Goal: Check status: Check status

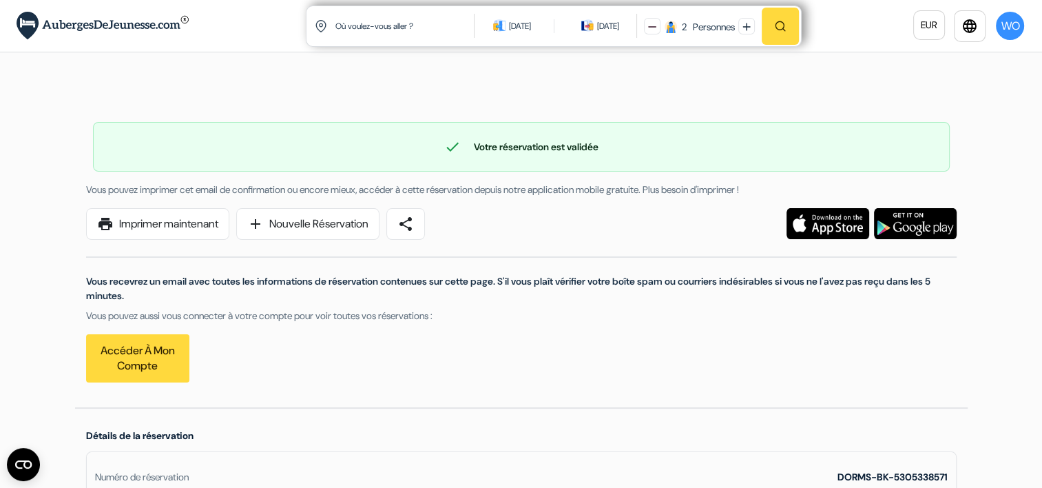
click at [589, 102] on div "check Votre réservation est validée Numéro de réservation: DORMS-BK-5305338571 …" at bounding box center [521, 245] width 893 height 324
click at [570, 103] on div "check Votre réservation est validée Numéro de réservation: DORMS-BK-5305338571 …" at bounding box center [521, 245] width 893 height 324
click at [467, 133] on div "check Votre réservation est validée Numéro de réservation: DORMS-BK-5305338571" at bounding box center [521, 147] width 857 height 50
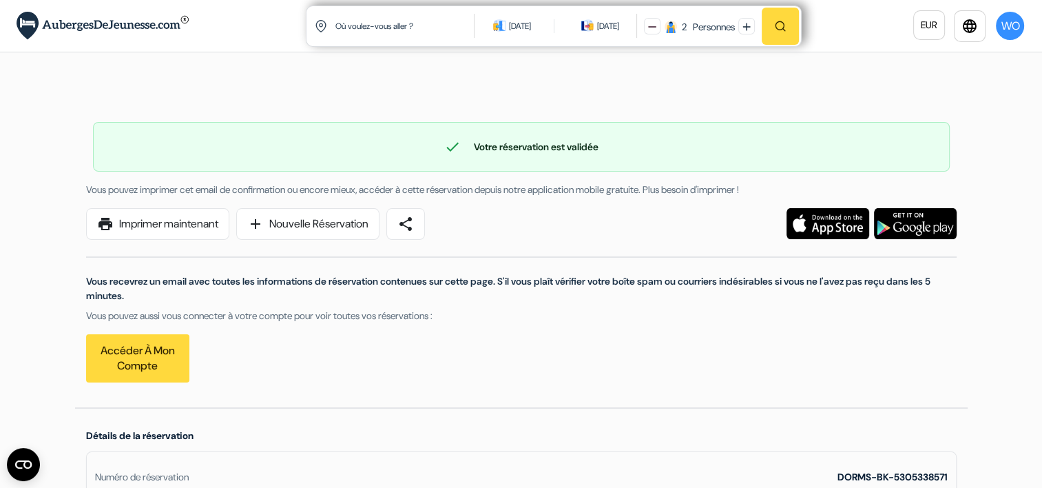
click at [467, 133] on div "check Votre réservation est validée Numéro de réservation: DORMS-BK-5305338571" at bounding box center [521, 147] width 857 height 50
click at [471, 147] on div "check Votre réservation est validée" at bounding box center [522, 146] width 856 height 17
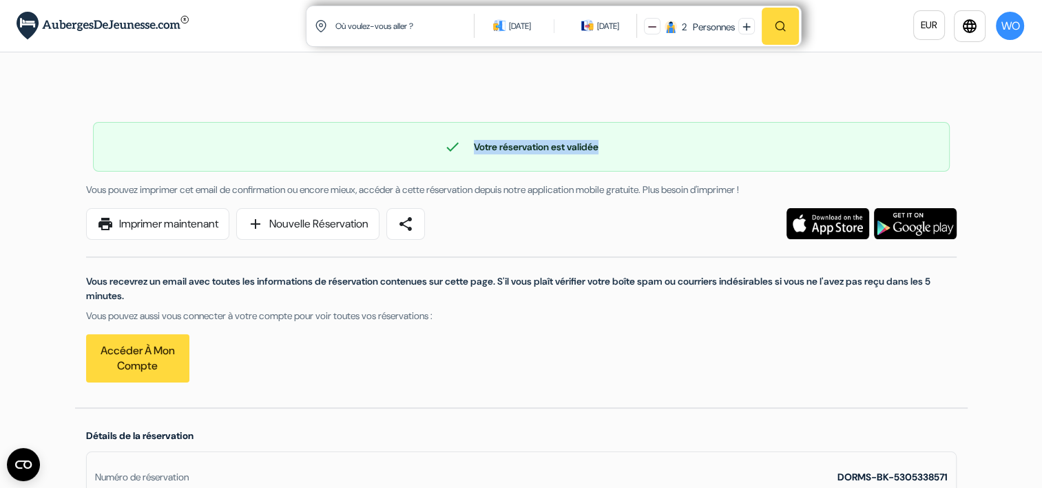
click at [471, 147] on div "check Votre réservation est validée" at bounding box center [522, 146] width 856 height 17
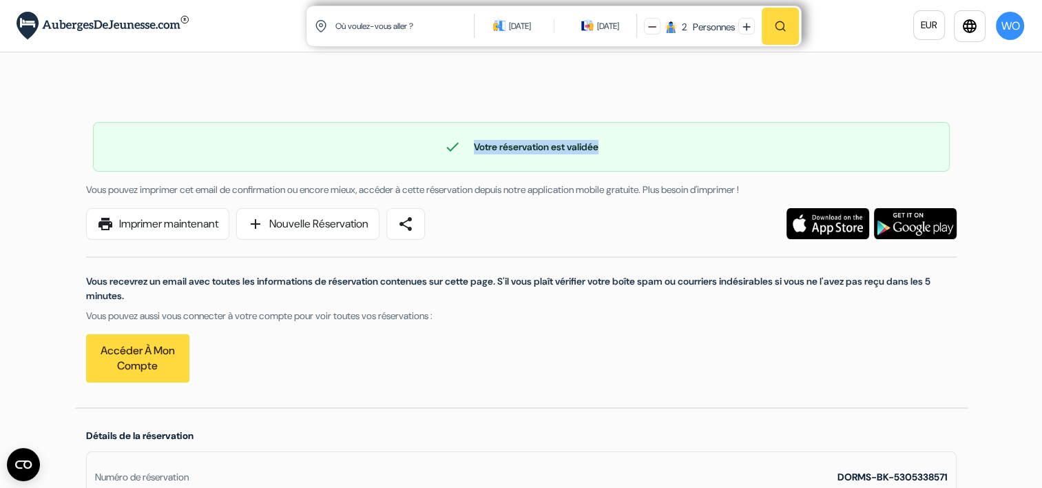
click at [471, 147] on div "check Votre réservation est validée" at bounding box center [522, 146] width 856 height 17
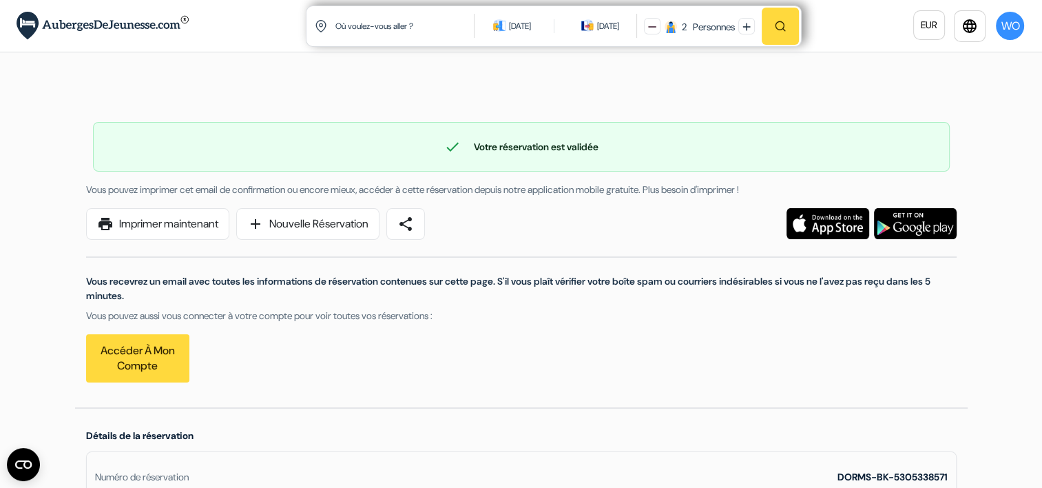
click at [471, 147] on div "check Votre réservation est validée" at bounding box center [522, 146] width 856 height 17
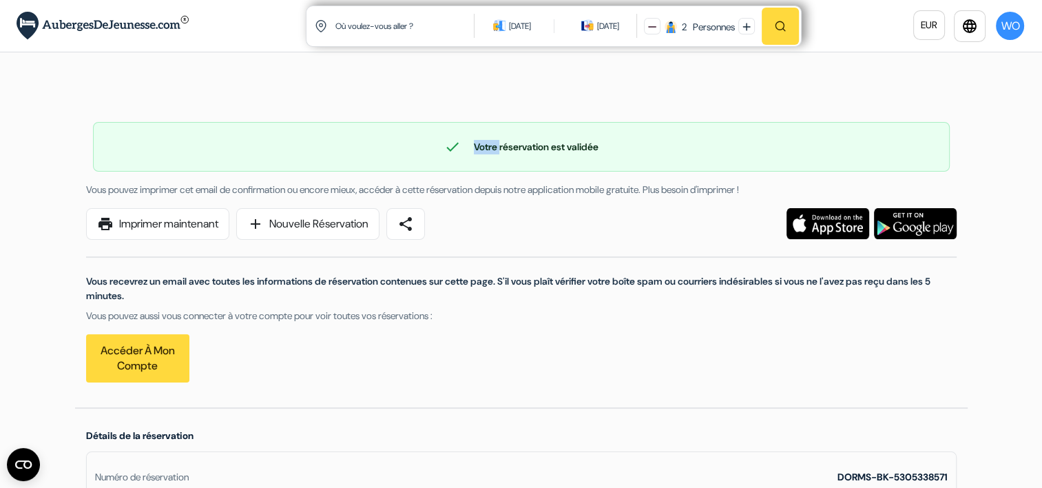
click at [471, 147] on div "check Votre réservation est validée" at bounding box center [522, 146] width 856 height 17
drag, startPoint x: 471, startPoint y: 147, endPoint x: 521, endPoint y: 214, distance: 83.2
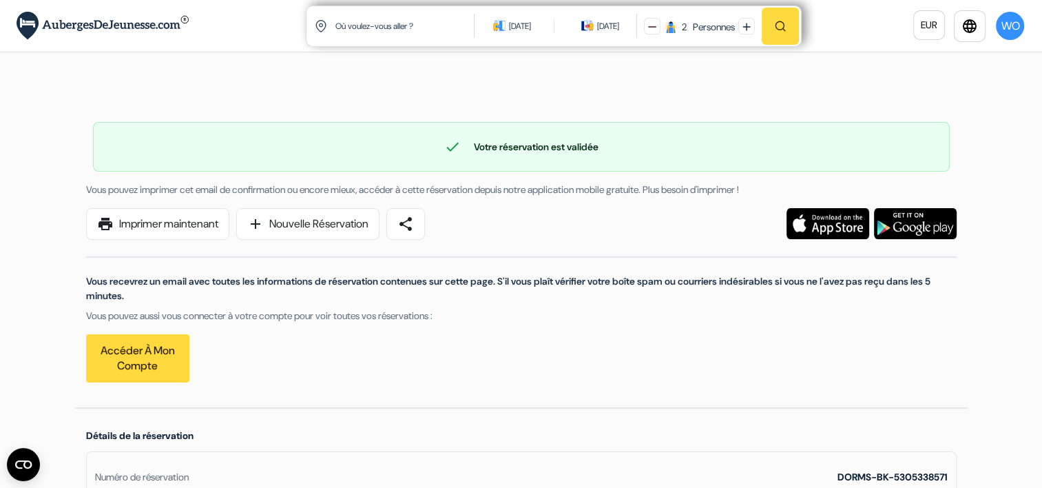
click at [521, 214] on div "print Imprimer maintenant add Nouvelle Réservation share" at bounding box center [336, 224] width 517 height 32
click at [495, 151] on div "check Votre réservation est validée" at bounding box center [522, 146] width 856 height 17
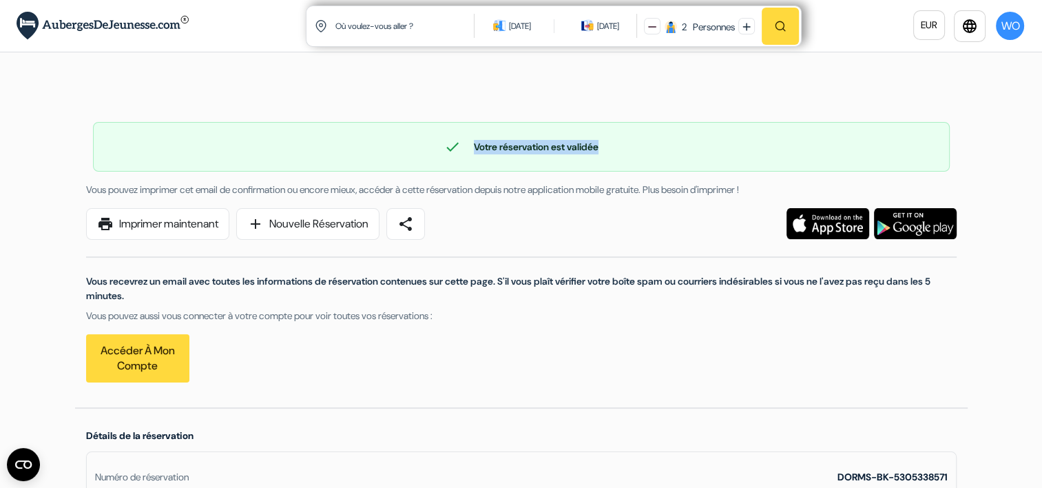
click at [495, 151] on div "check Votre réservation est validée" at bounding box center [522, 146] width 856 height 17
drag, startPoint x: 495, startPoint y: 151, endPoint x: 455, endPoint y: 88, distance: 74.3
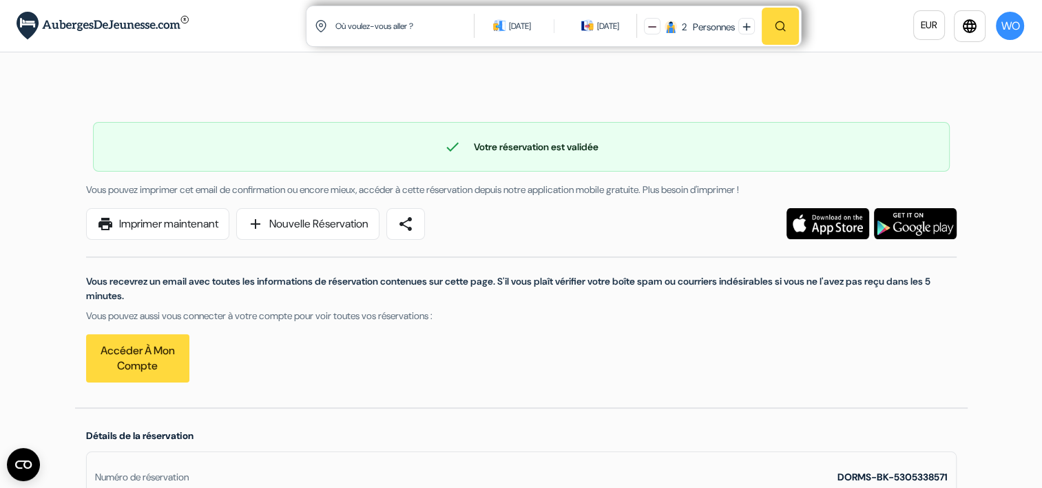
click at [455, 88] on div "check Votre réservation est validée Numéro de réservation: DORMS-BK-5305338571 …" at bounding box center [521, 245] width 893 height 324
click at [481, 149] on div "check Votre réservation est validée" at bounding box center [522, 146] width 856 height 17
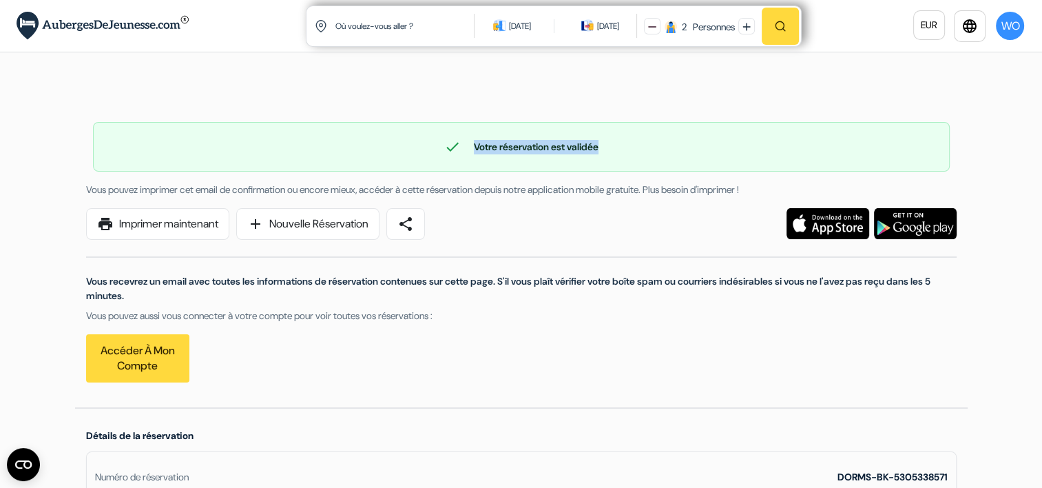
click at [481, 149] on div "check Votre réservation est validée" at bounding box center [522, 146] width 856 height 17
click at [496, 152] on div "check Votre réservation est validée" at bounding box center [522, 146] width 856 height 17
drag, startPoint x: 496, startPoint y: 152, endPoint x: 482, endPoint y: 149, distance: 13.9
click at [482, 149] on div "check Votre réservation est validée" at bounding box center [522, 146] width 856 height 17
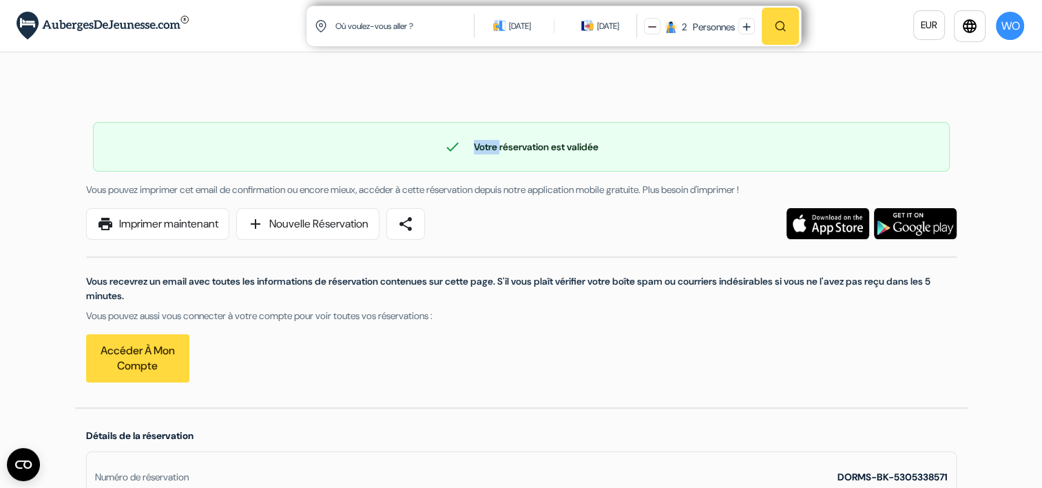
click at [482, 149] on div "check Votre réservation est validée" at bounding box center [522, 146] width 856 height 17
drag, startPoint x: 482, startPoint y: 149, endPoint x: 463, endPoint y: 143, distance: 20.3
click at [463, 143] on div "check Votre réservation est validée" at bounding box center [522, 146] width 856 height 17
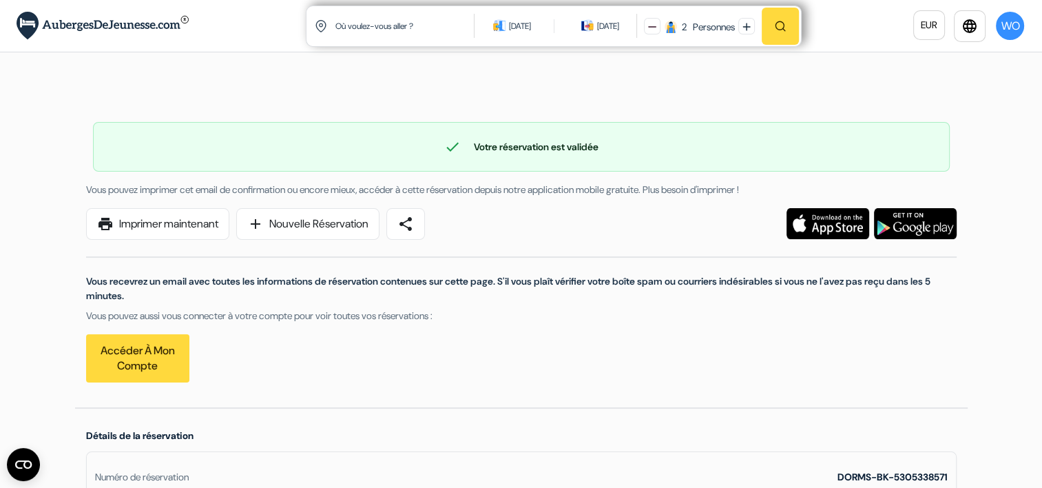
click at [474, 144] on div "check Votre réservation est validée" at bounding box center [522, 146] width 856 height 17
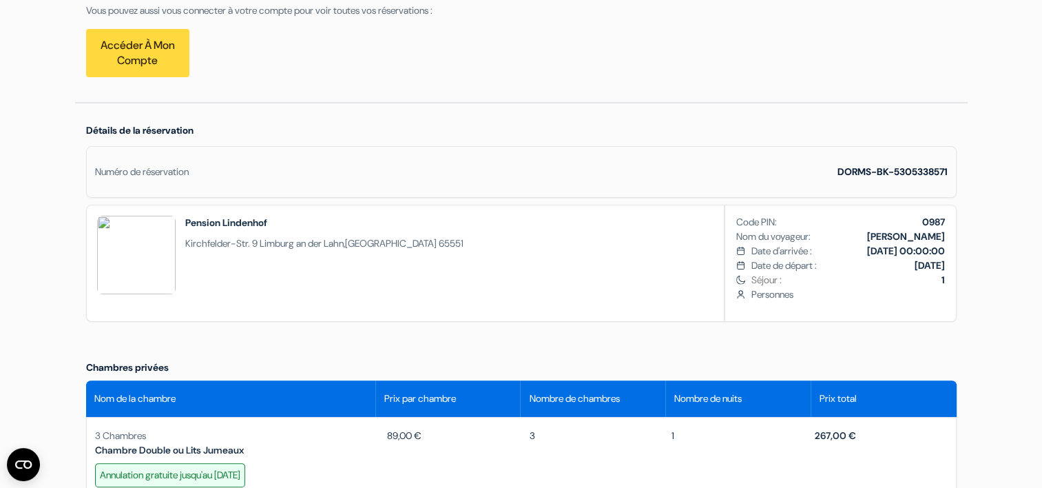
scroll to position [307, 0]
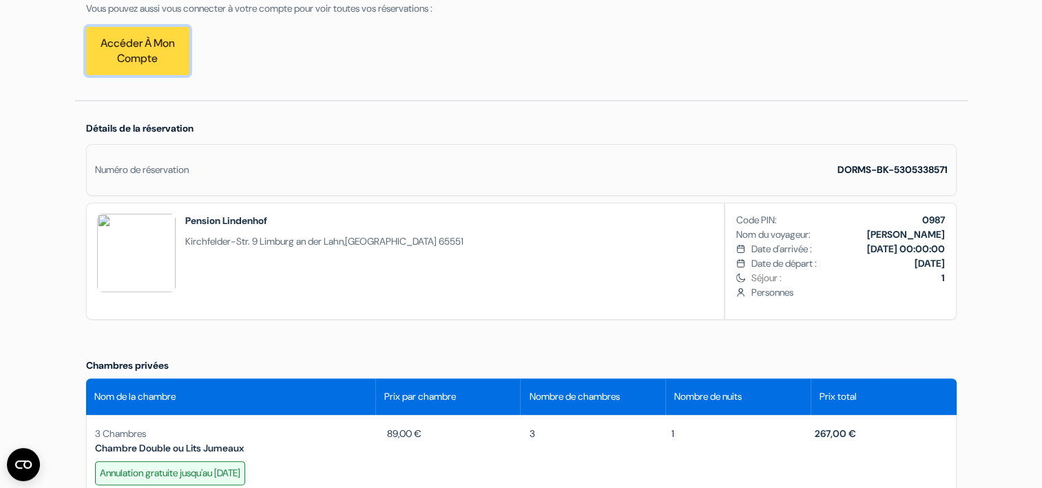
click at [135, 66] on link "Accéder à mon compte" at bounding box center [137, 51] width 103 height 48
